Goal: Task Accomplishment & Management: Manage account settings

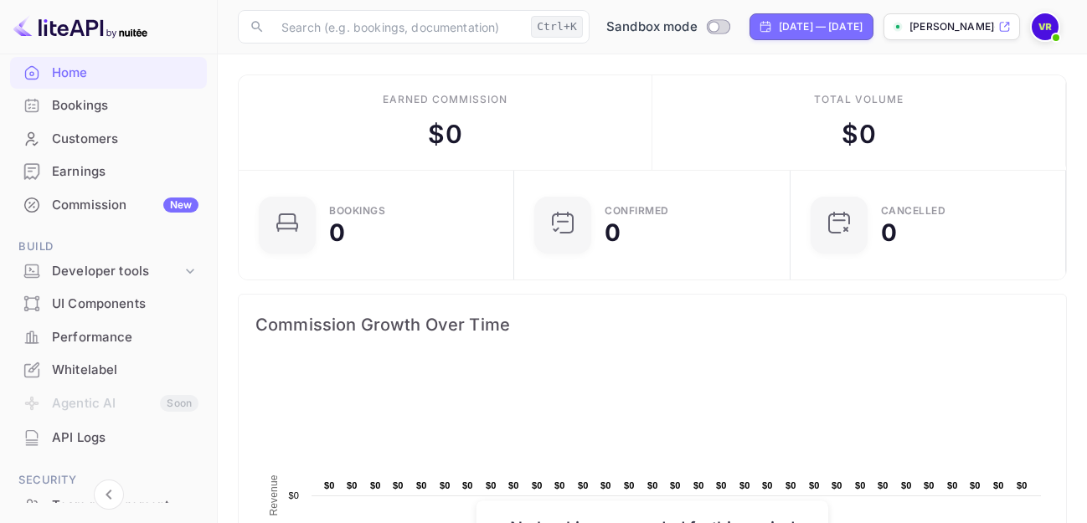
scroll to position [95, 0]
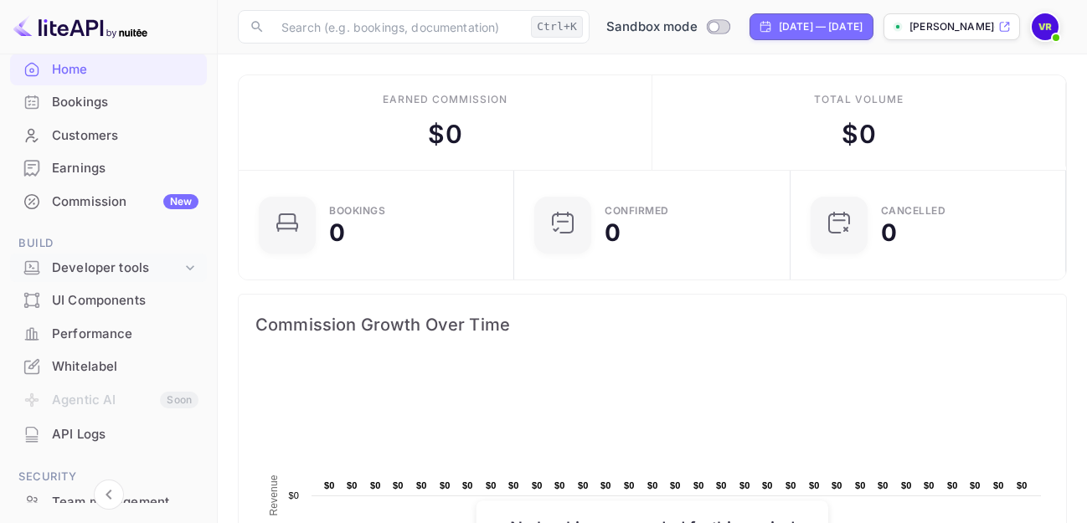
click at [186, 269] on icon at bounding box center [190, 267] width 8 height 5
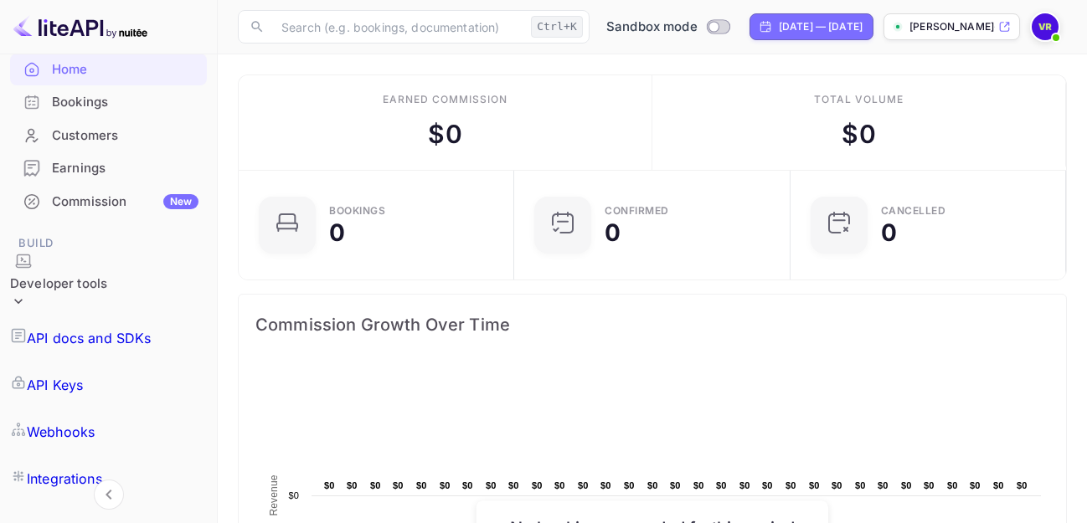
click at [83, 375] on p "API Keys" at bounding box center [55, 385] width 56 height 20
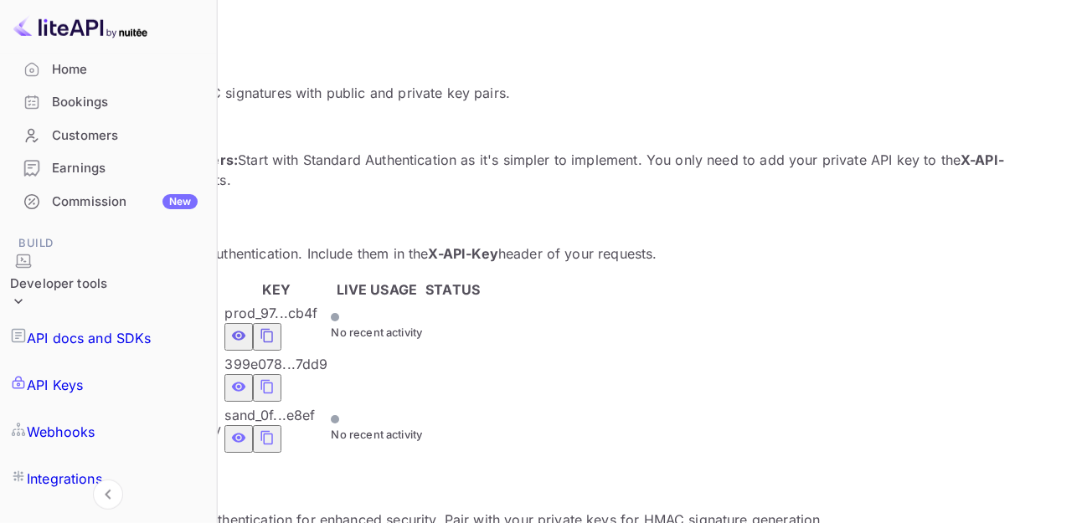
scroll to position [273, 0]
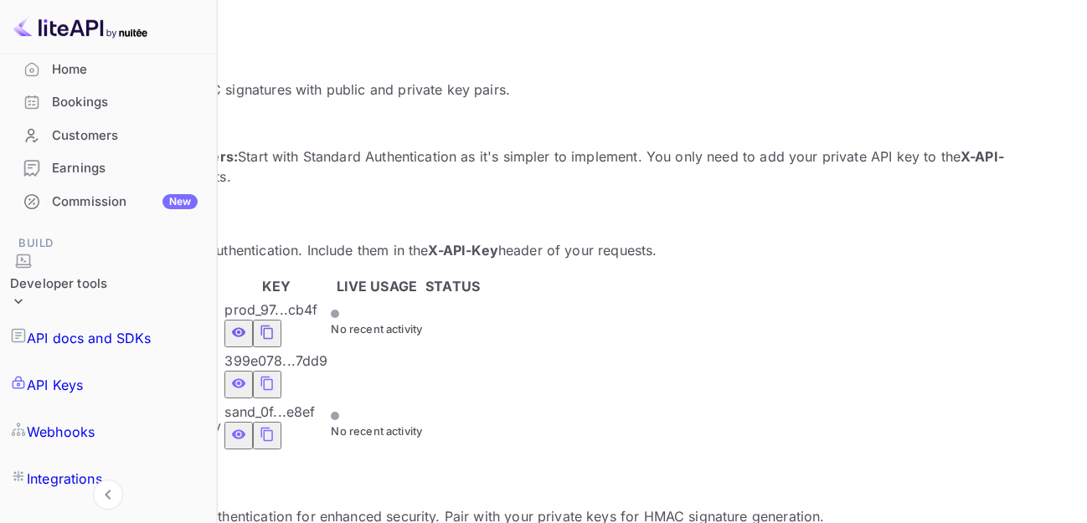
click at [275, 373] on icon "private api keys table" at bounding box center [267, 383] width 15 height 20
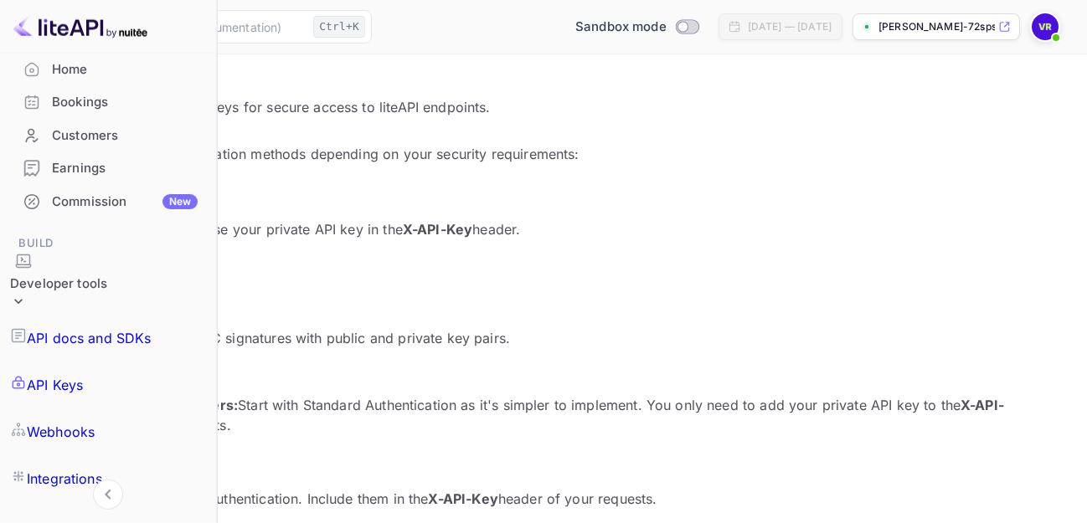
scroll to position [0, 0]
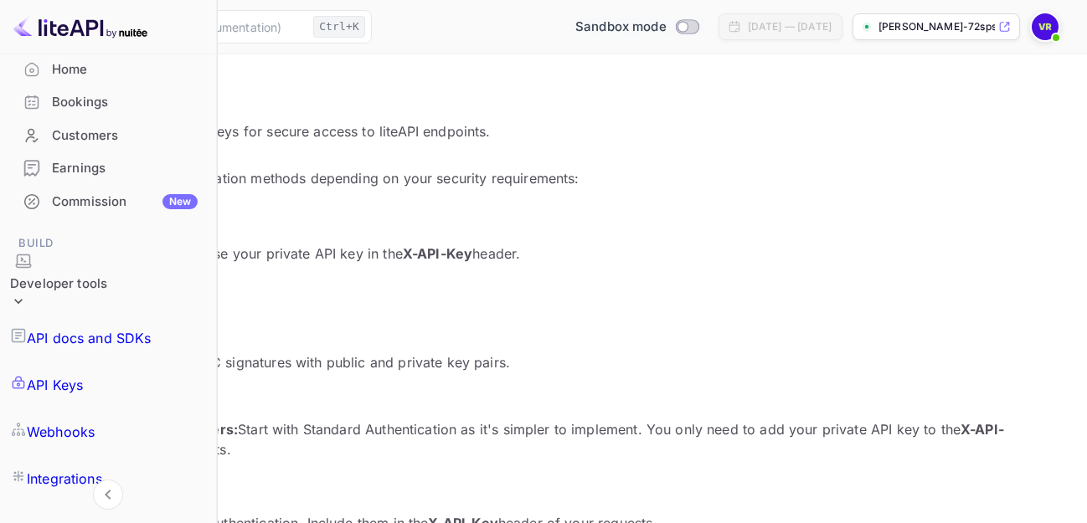
click at [668, 27] on input "Switch to Production mode" at bounding box center [682, 26] width 33 height 11
checkbox input "true"
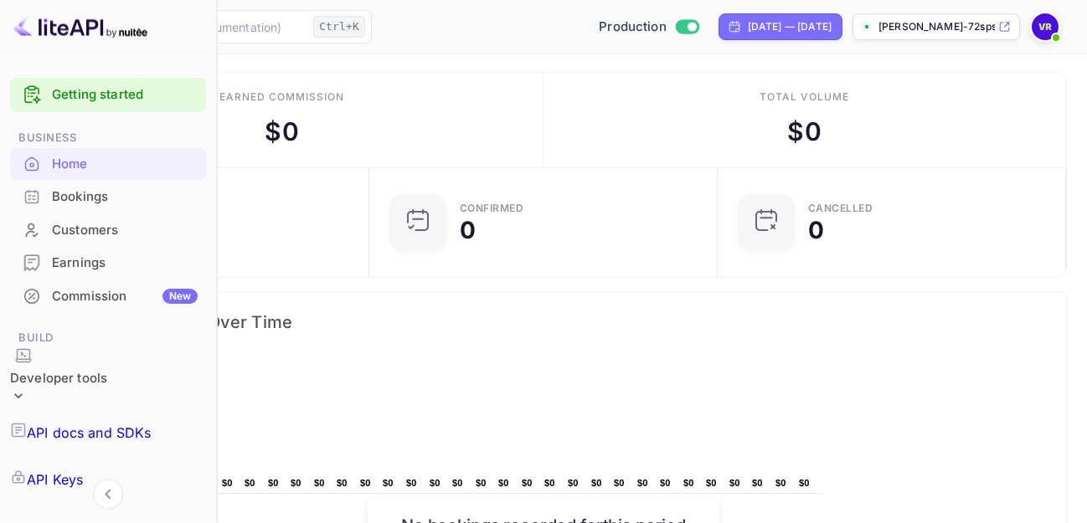
click at [58, 162] on div "Home" at bounding box center [125, 164] width 146 height 19
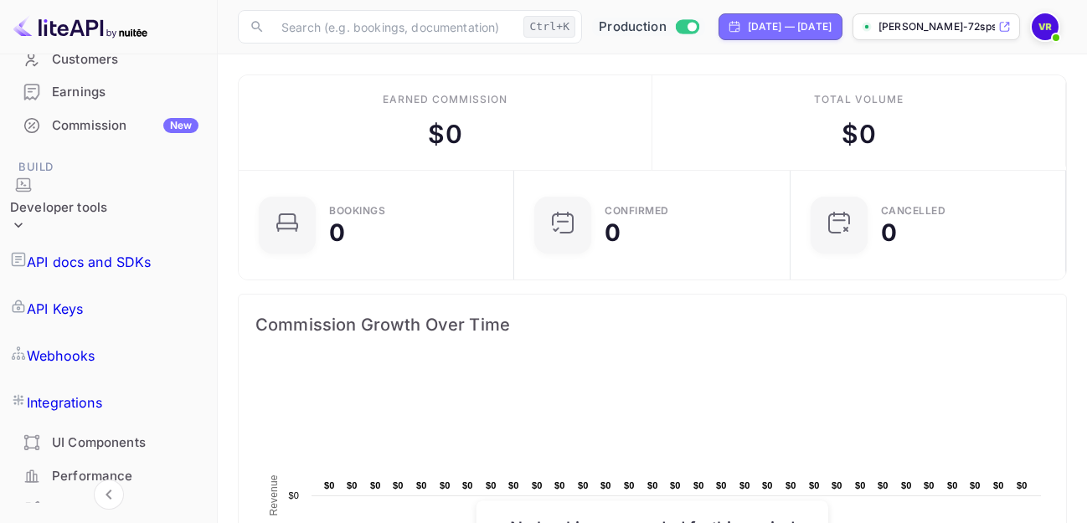
scroll to position [193, 0]
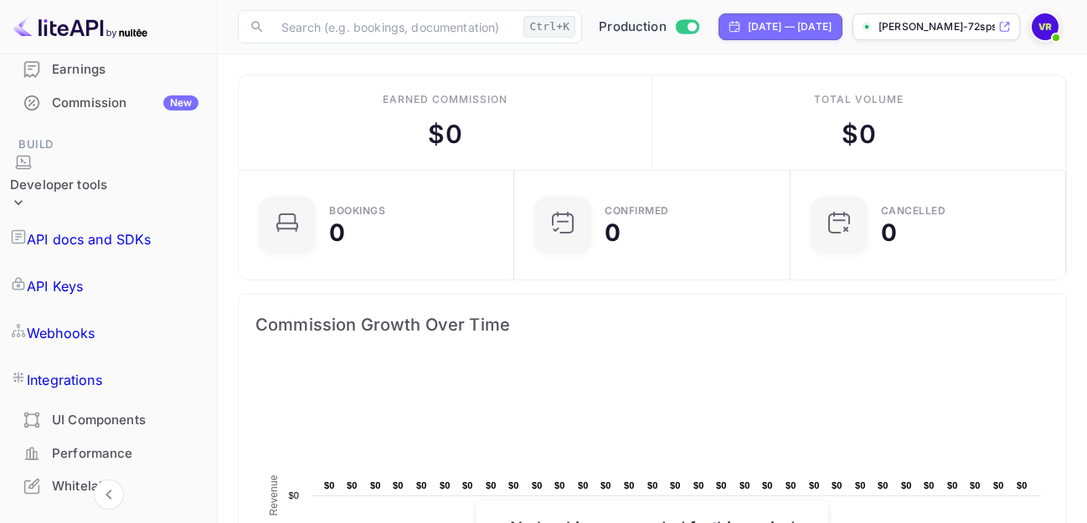
click at [102, 477] on div "Whitelabel" at bounding box center [125, 486] width 147 height 19
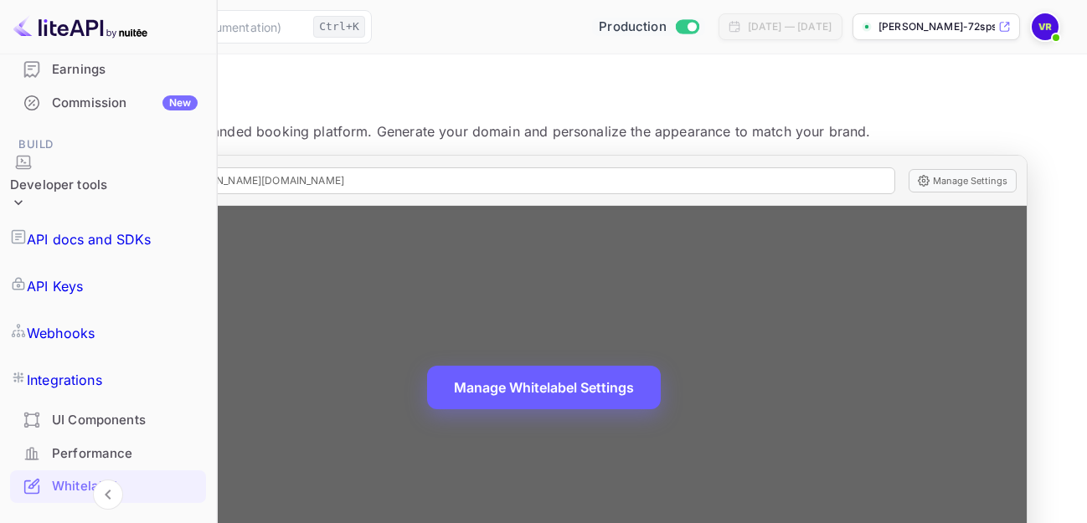
click at [661, 377] on button "Manage Whitelabel Settings" at bounding box center [544, 388] width 234 height 44
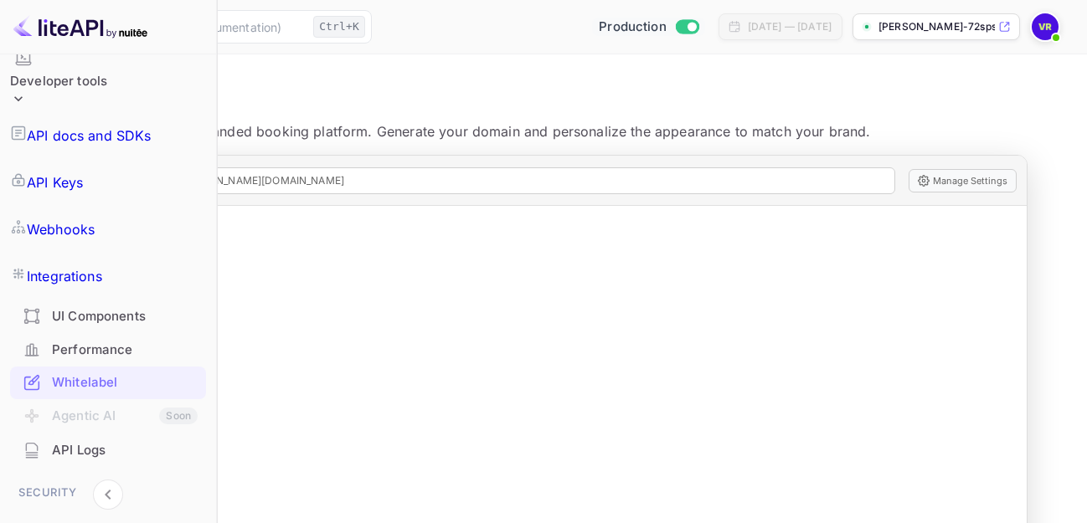
scroll to position [421, 0]
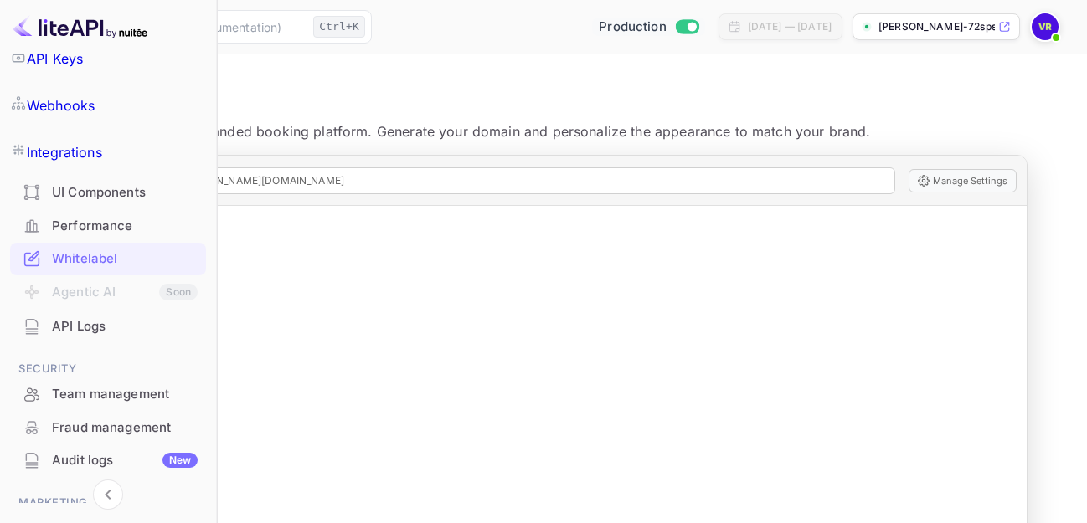
click at [113, 317] on div "API Logs" at bounding box center [125, 326] width 146 height 19
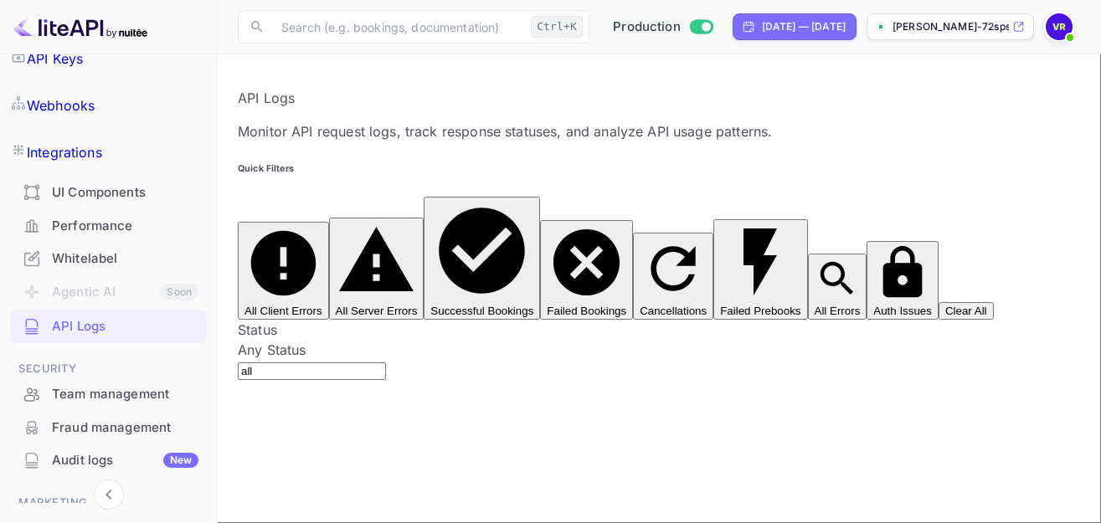
click at [105, 217] on div "Performance" at bounding box center [125, 226] width 147 height 19
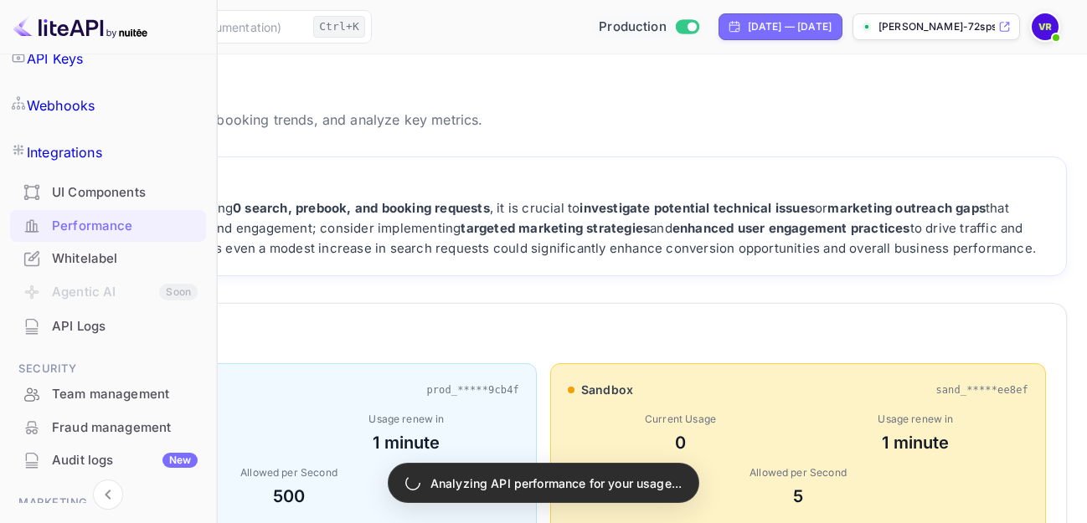
scroll to position [15, 15]
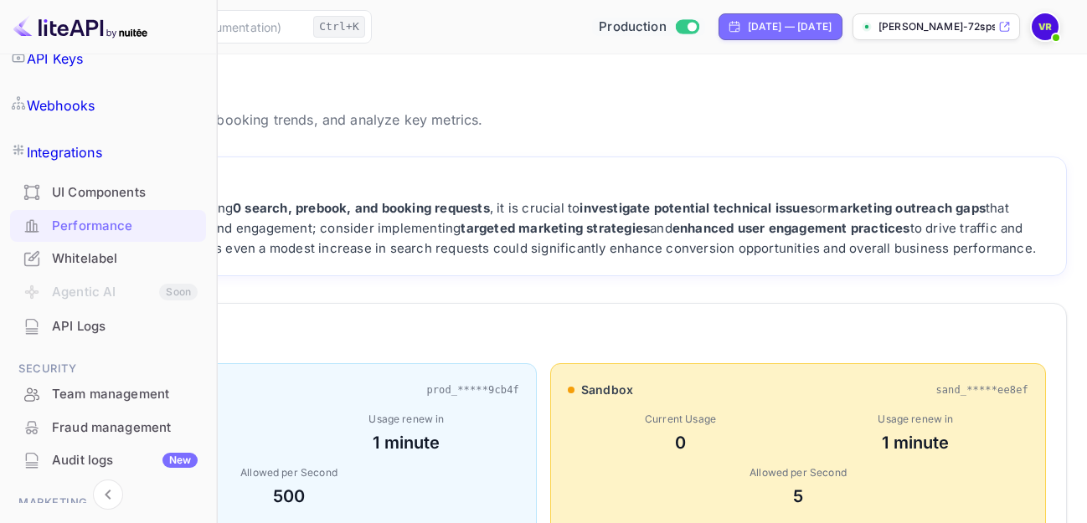
click at [101, 217] on div "Performance" at bounding box center [125, 226] width 146 height 19
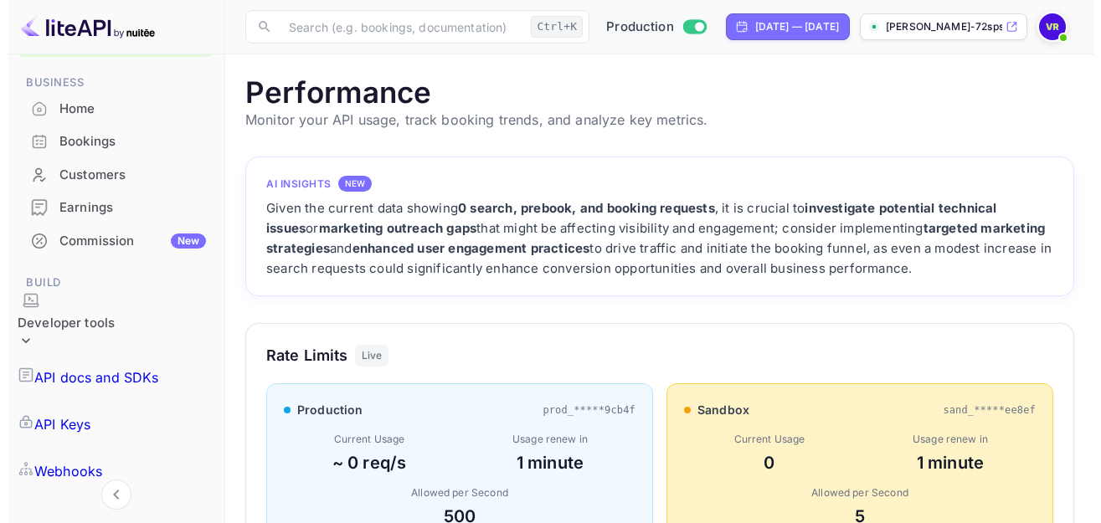
scroll to position [0, 0]
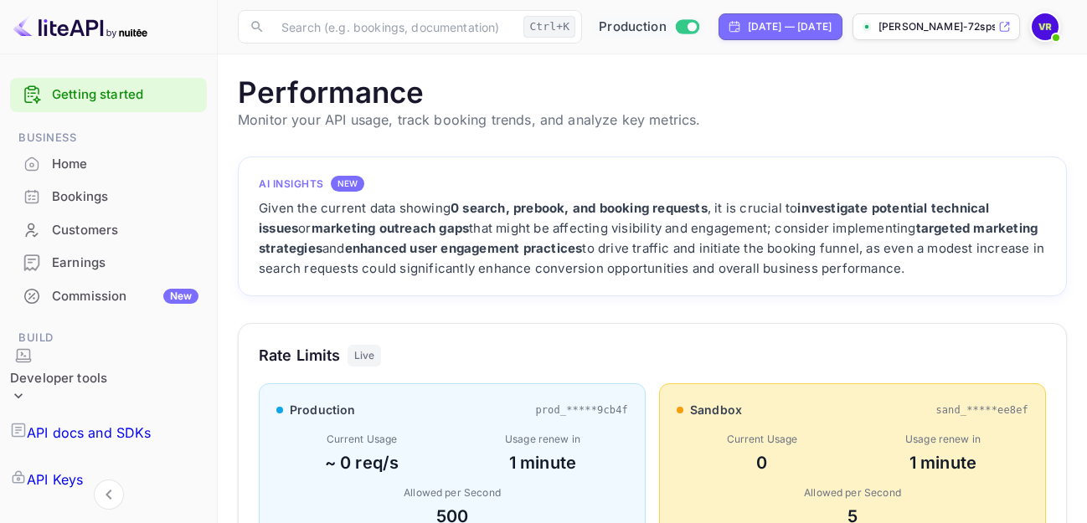
click at [1051, 30] on img at bounding box center [1044, 26] width 27 height 27
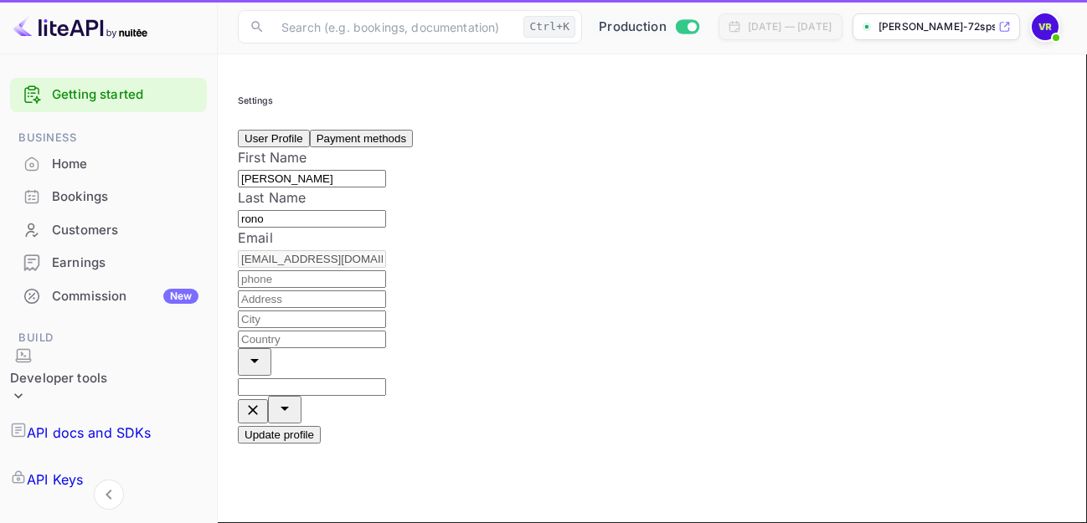
type input "(GMT+01:00) Madrid"
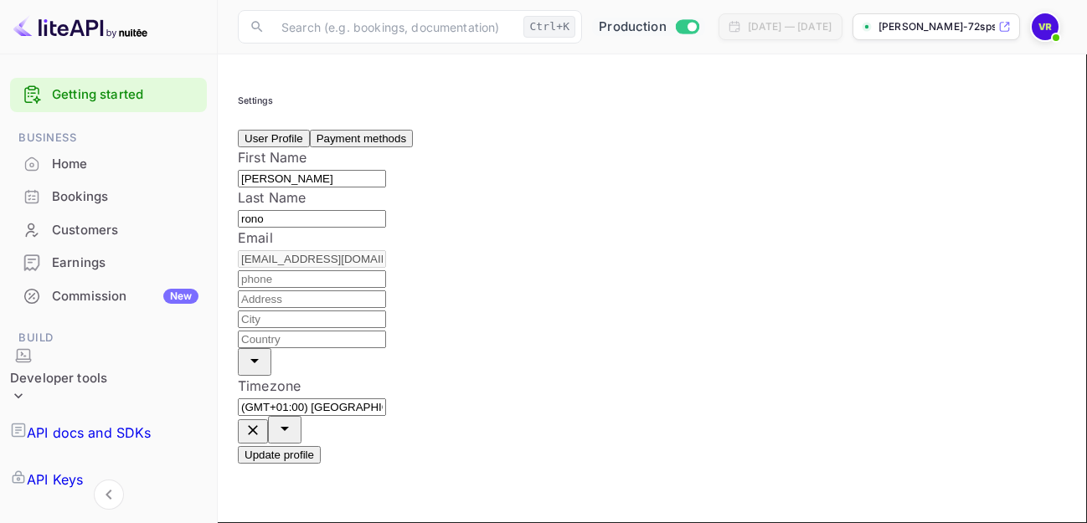
click at [1044, 25] on img at bounding box center [1044, 26] width 27 height 27
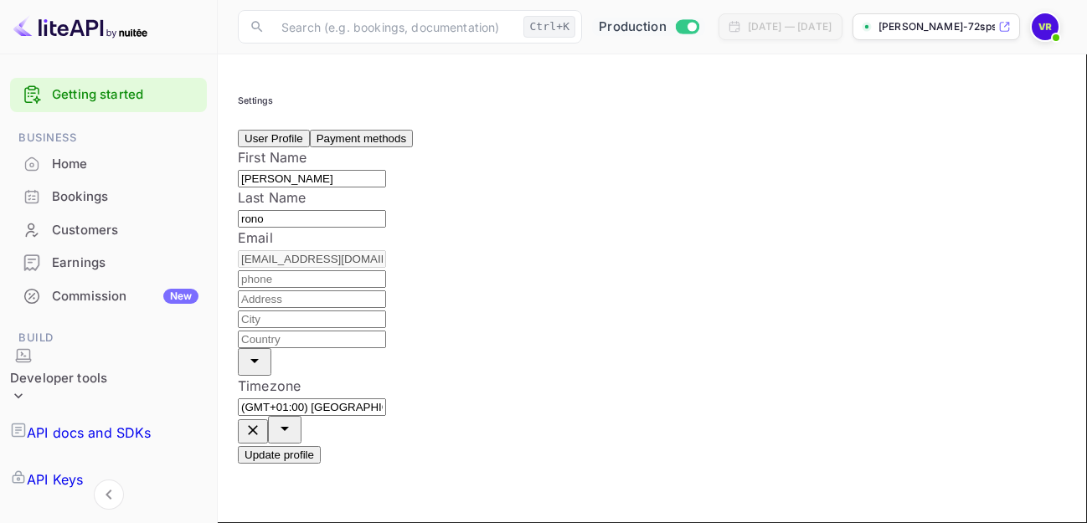
click at [413, 147] on button "Payment methods" at bounding box center [361, 139] width 103 height 18
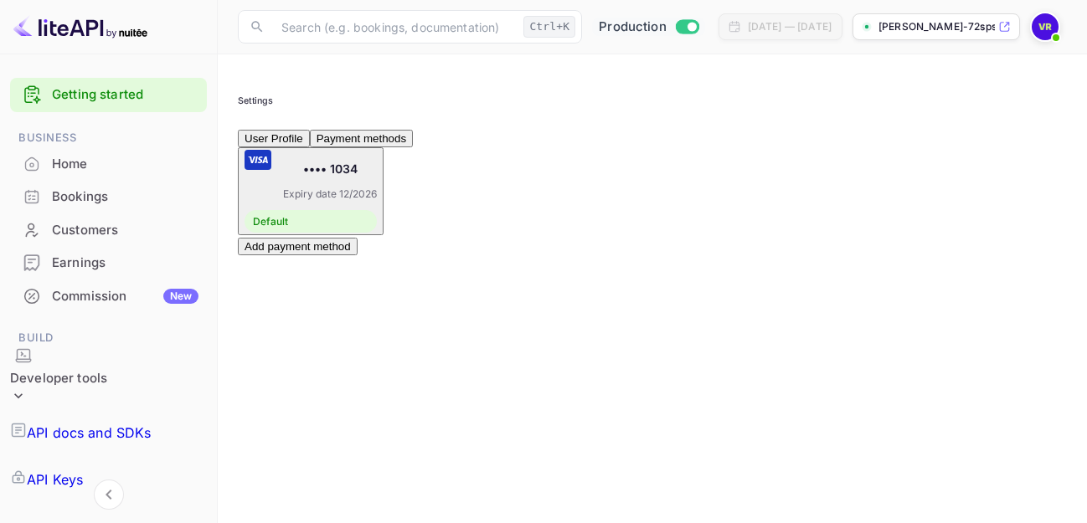
click at [1050, 28] on img at bounding box center [1044, 26] width 27 height 27
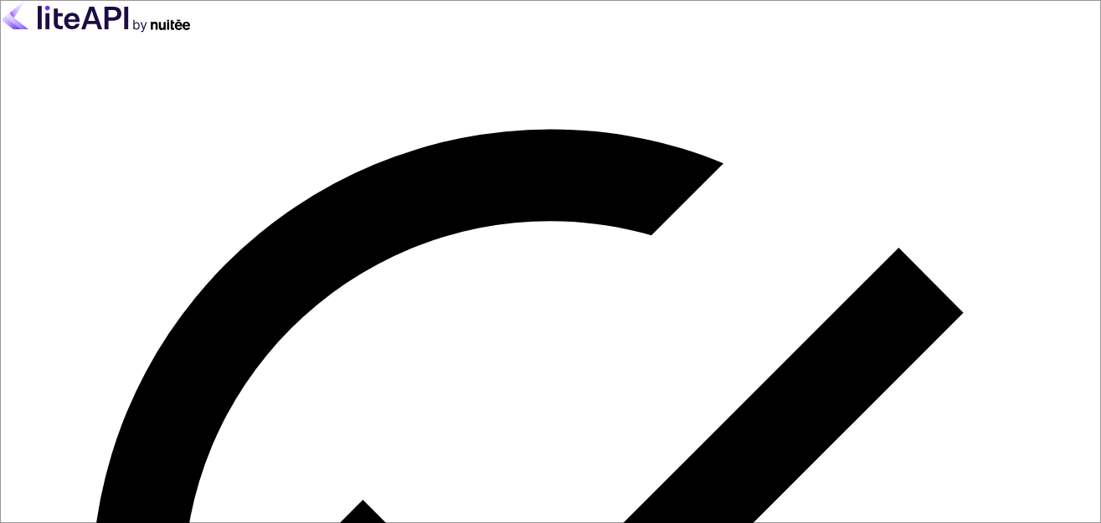
click at [178, 26] on img at bounding box center [96, 16] width 193 height 33
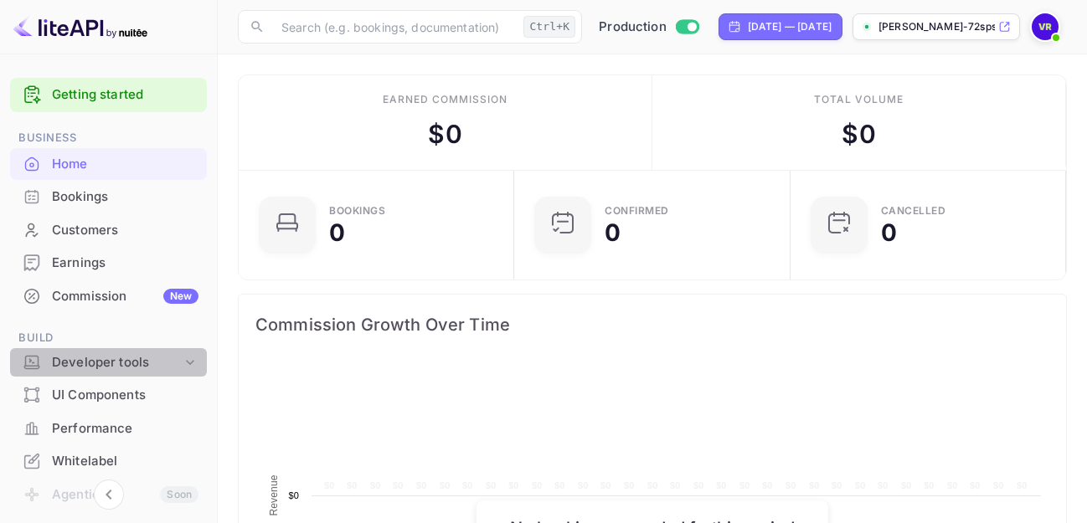
click at [186, 362] on icon at bounding box center [190, 362] width 8 height 5
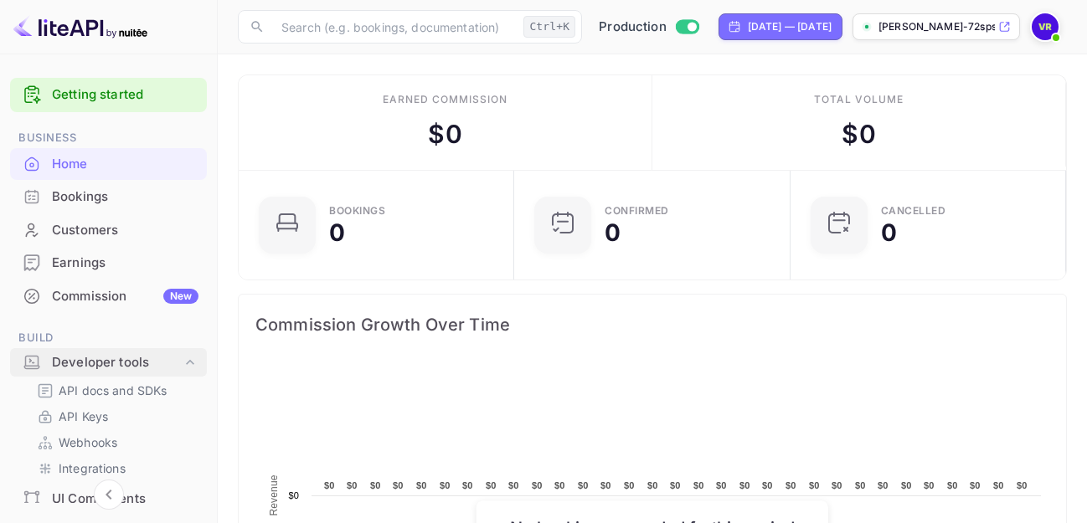
scroll to position [15, 15]
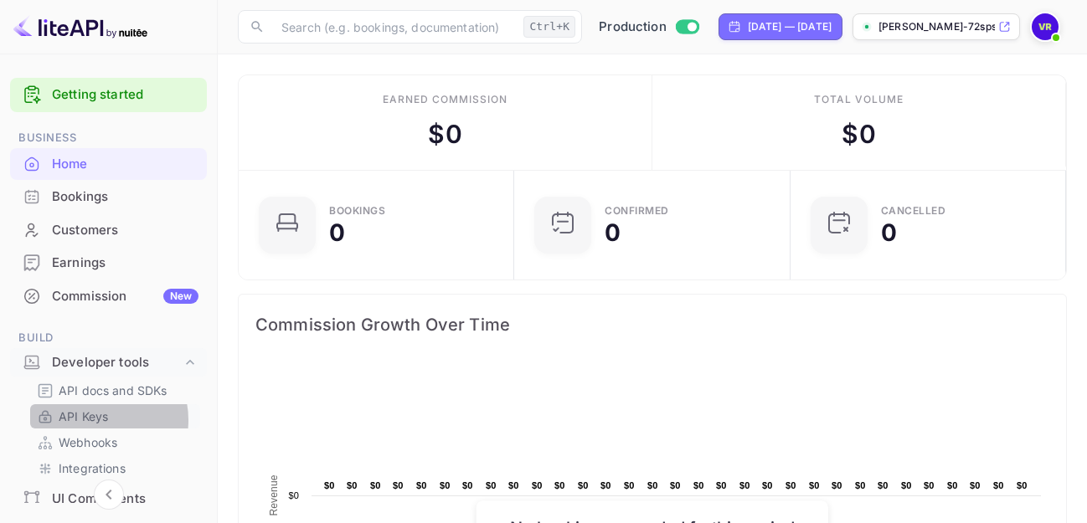
click at [95, 420] on p "API Keys" at bounding box center [83, 417] width 49 height 18
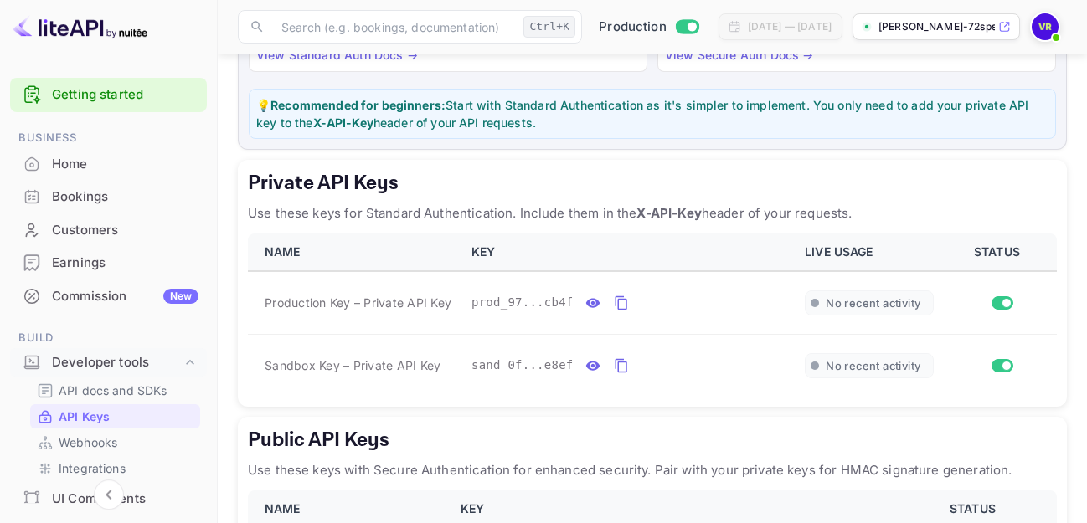
scroll to position [216, 0]
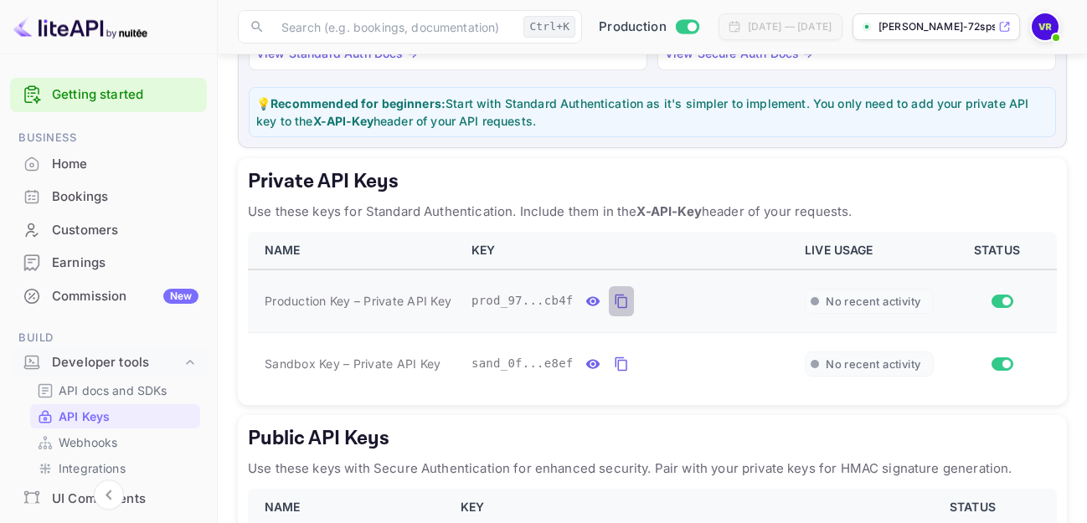
click at [615, 301] on icon "private api keys table" at bounding box center [621, 302] width 12 height 14
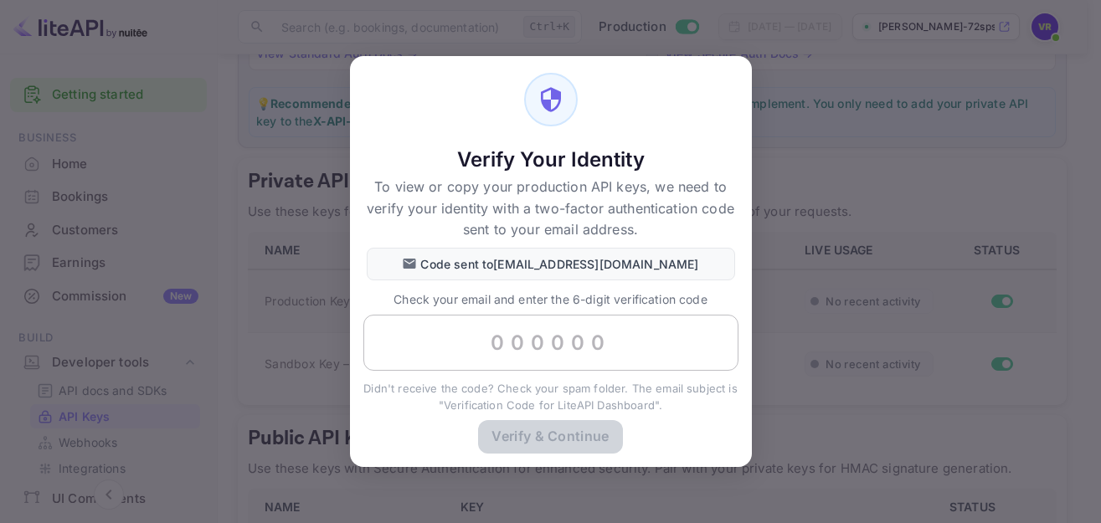
click at [506, 347] on input "text" at bounding box center [550, 343] width 375 height 57
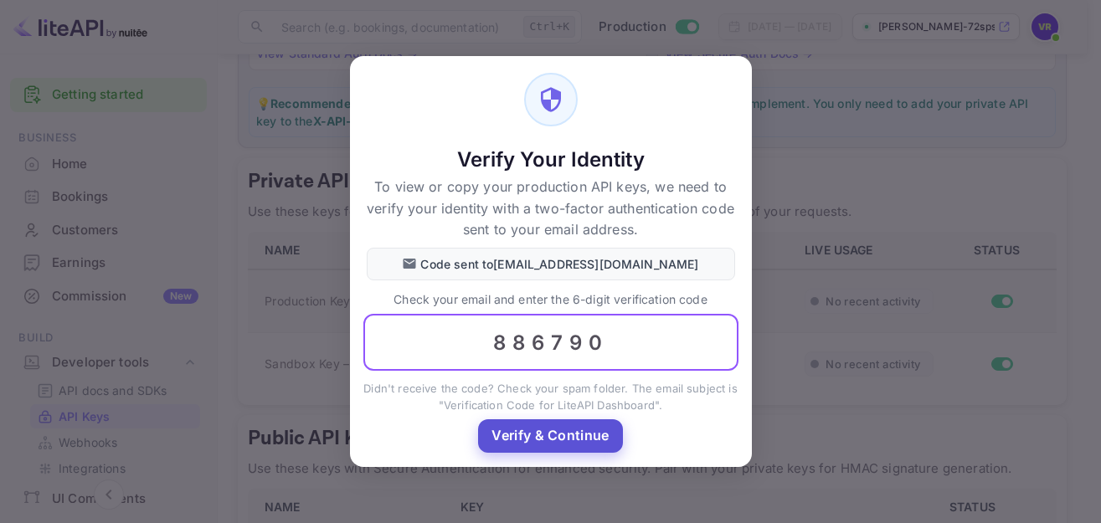
type input "886790"
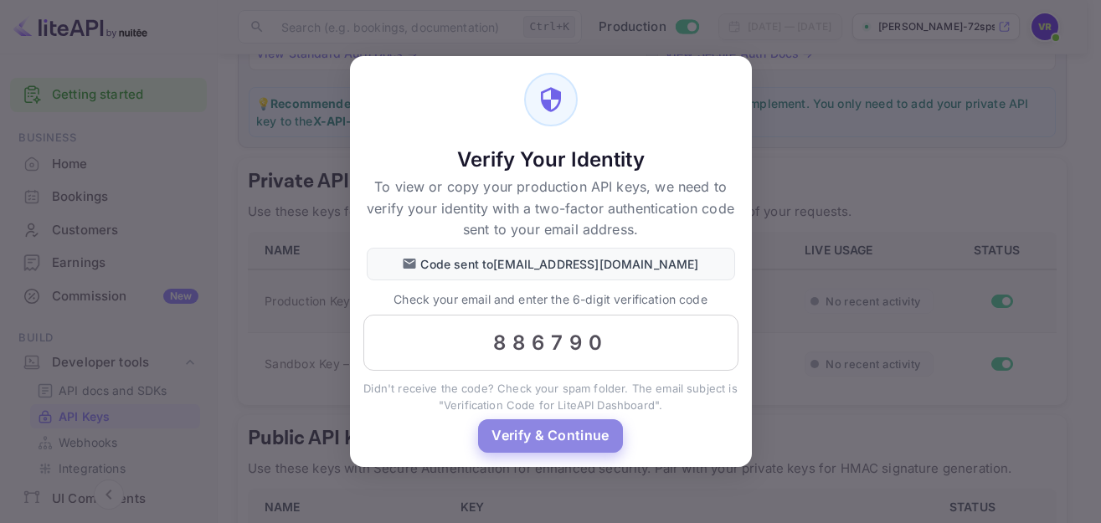
click at [527, 435] on button "Verify & Continue" at bounding box center [550, 435] width 144 height 33
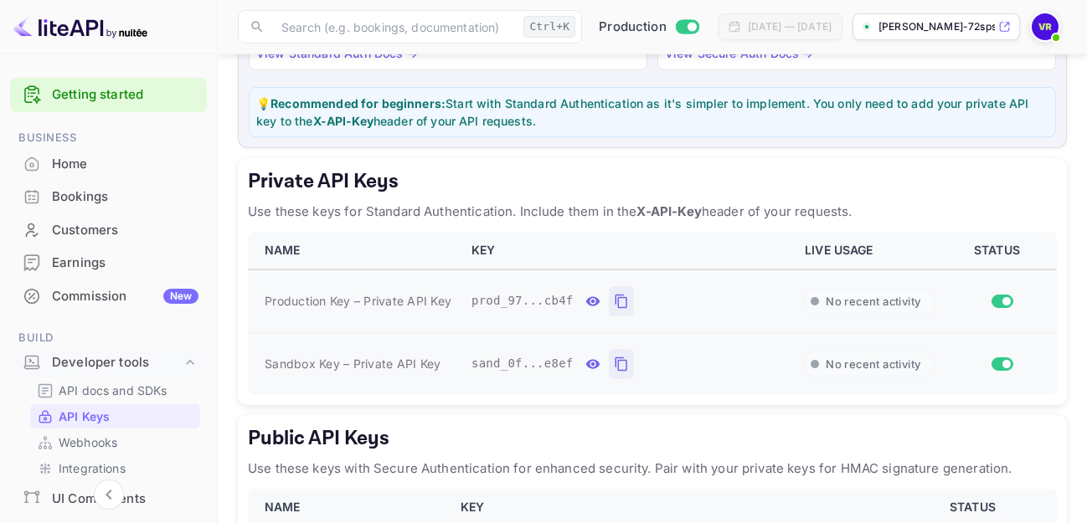
click at [614, 362] on icon "private api keys table" at bounding box center [621, 364] width 15 height 20
click at [675, 25] on input "Switch to Sandbox mode" at bounding box center [691, 26] width 33 height 11
checkbox input "false"
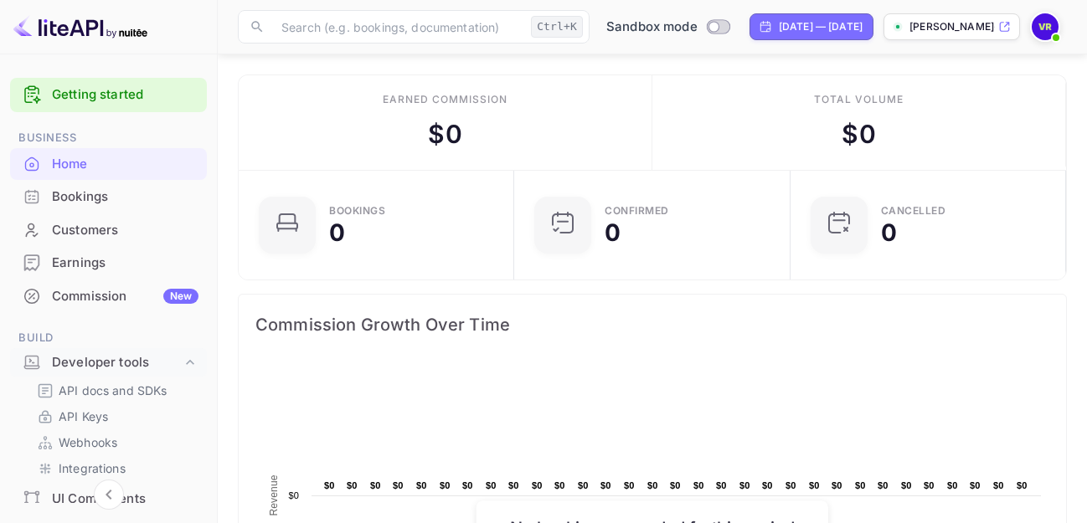
scroll to position [243, 0]
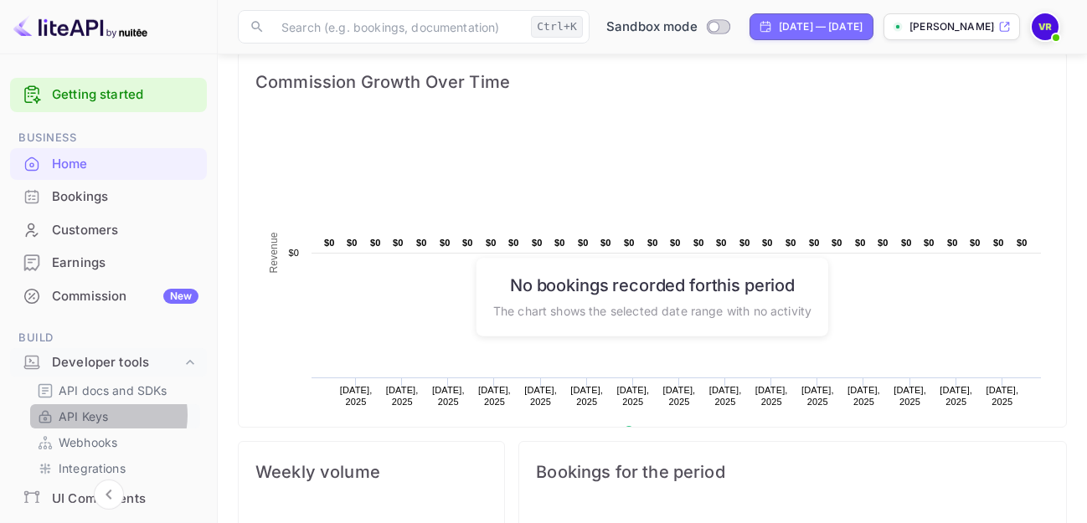
click at [101, 415] on p "API Keys" at bounding box center [83, 417] width 49 height 18
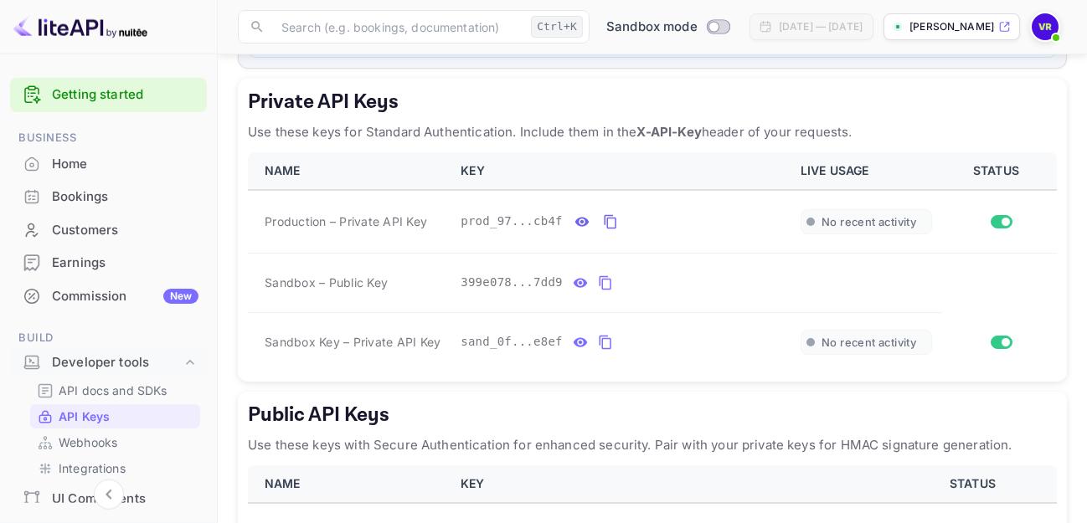
scroll to position [301, 0]
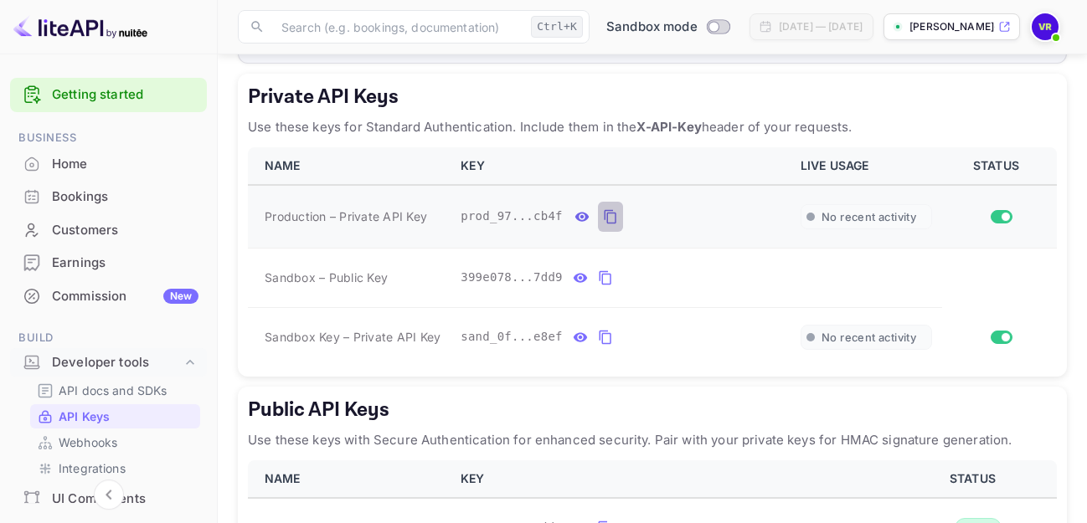
click at [603, 215] on icon "private api keys table" at bounding box center [610, 217] width 15 height 20
click at [599, 337] on icon "private api keys table" at bounding box center [605, 338] width 12 height 14
click at [604, 217] on icon "private api keys table" at bounding box center [610, 217] width 12 height 14
click at [599, 337] on icon "private api keys table" at bounding box center [605, 338] width 12 height 14
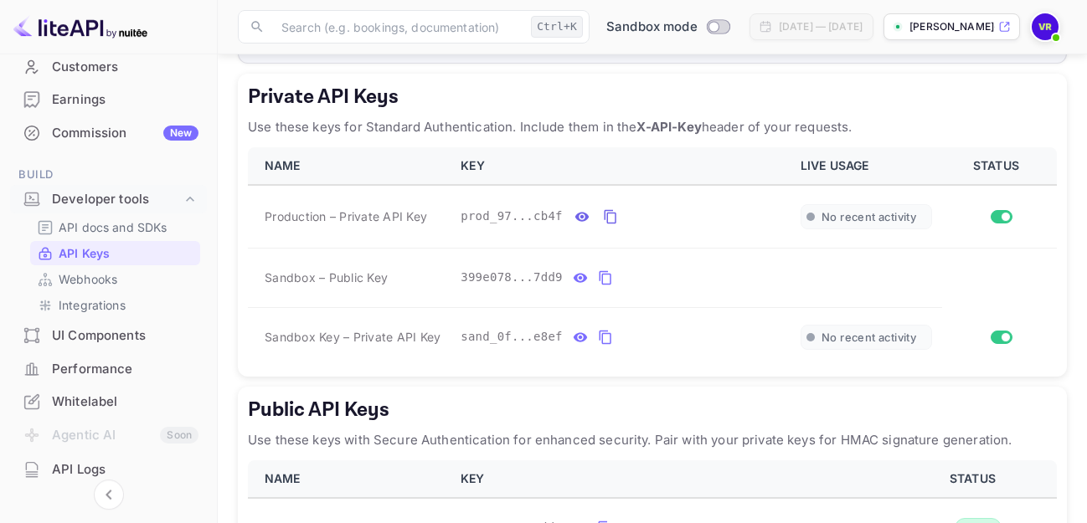
scroll to position [188, 0]
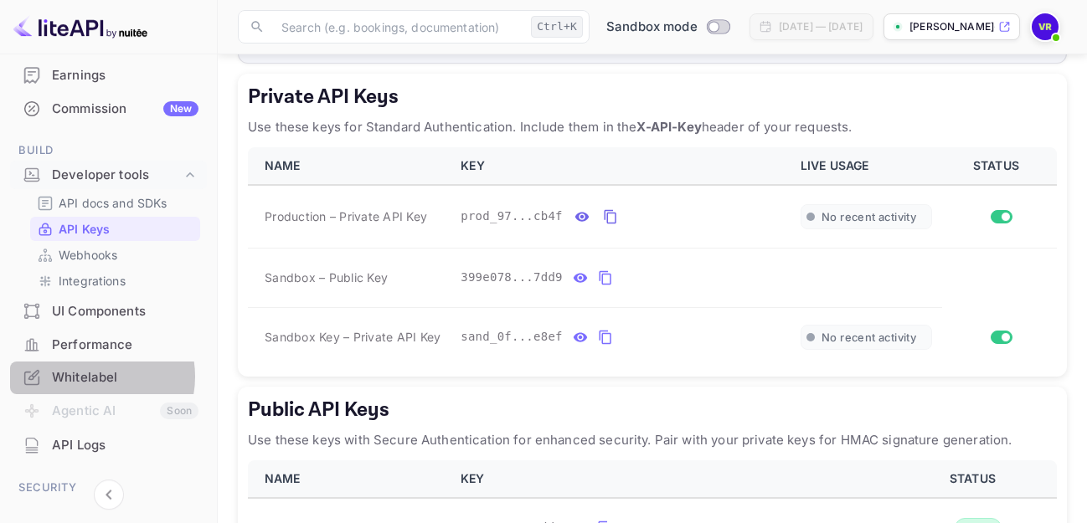
click at [91, 377] on div "Whitelabel" at bounding box center [125, 377] width 147 height 19
